Goal: Task Accomplishment & Management: Manage account settings

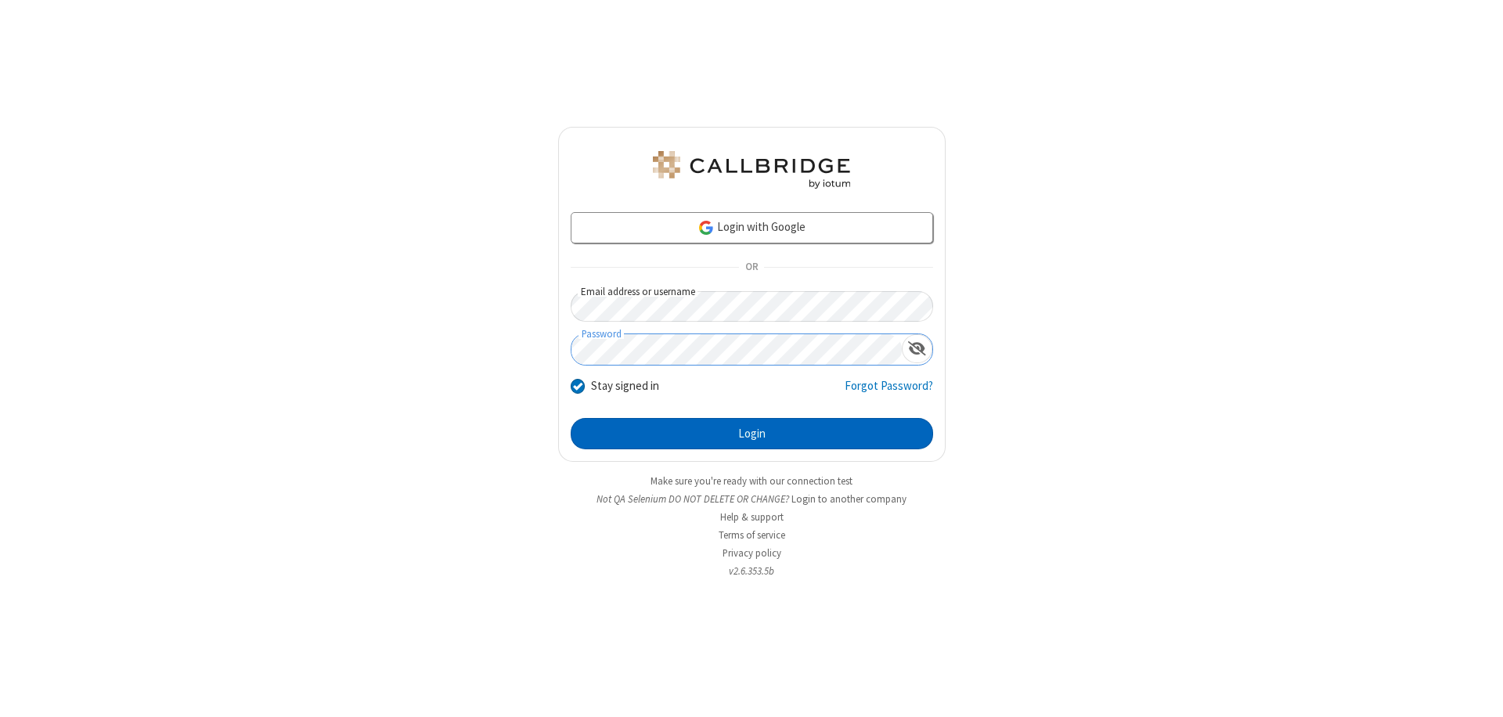
click at [752, 434] on button "Login" at bounding box center [752, 433] width 362 height 31
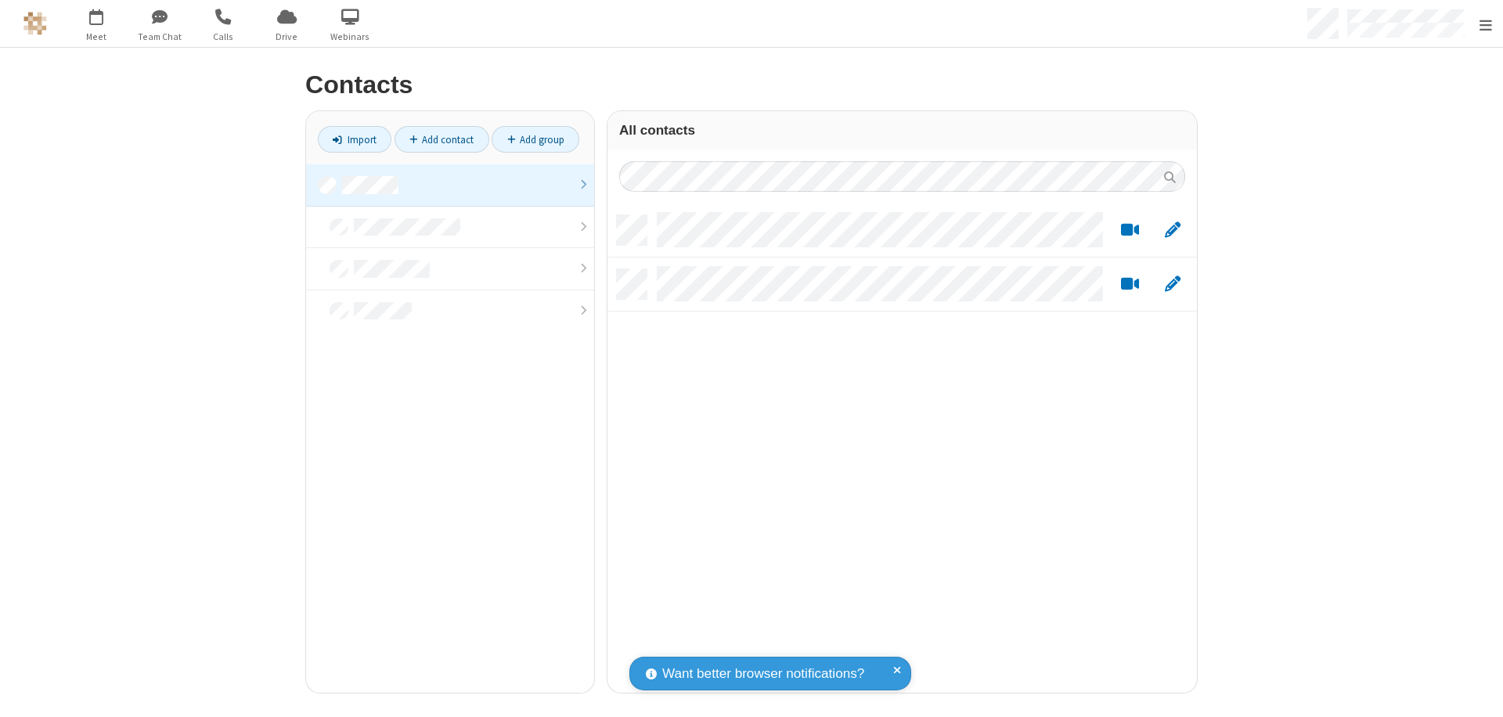
click at [444, 185] on link at bounding box center [450, 185] width 288 height 42
click at [435, 139] on link "Add contact" at bounding box center [442, 139] width 95 height 27
